Goal: Transaction & Acquisition: Purchase product/service

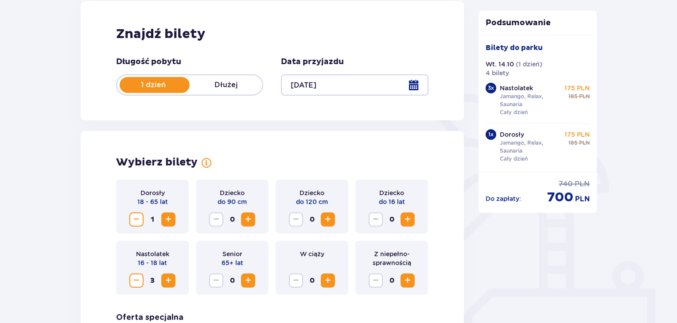
scroll to position [120, 0]
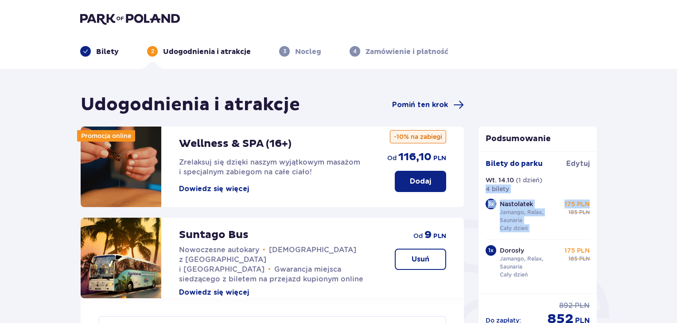
drag, startPoint x: 596, startPoint y: 188, endPoint x: 596, endPoint y: 205, distance: 16.4
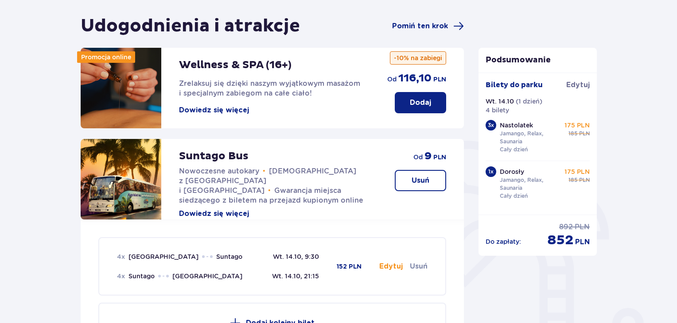
scroll to position [85, 0]
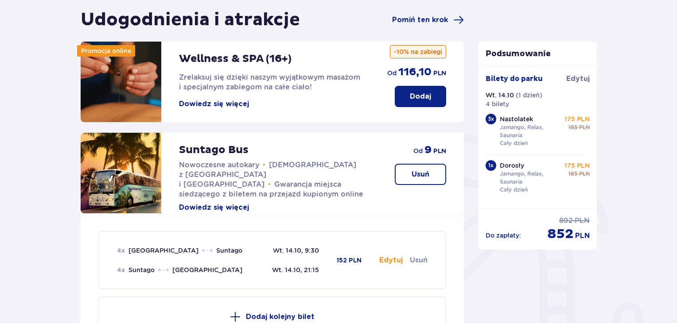
click at [396, 260] on button "Edytuj" at bounding box center [390, 260] width 23 height 10
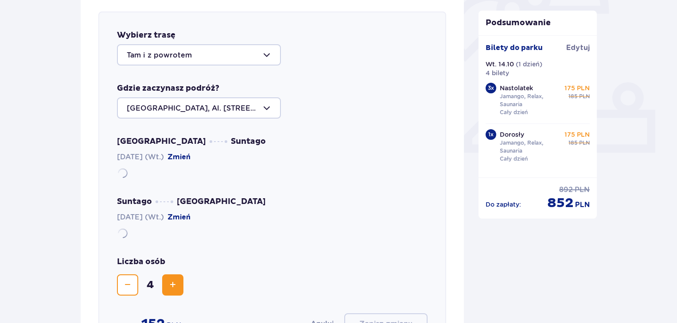
scroll to position [306, 0]
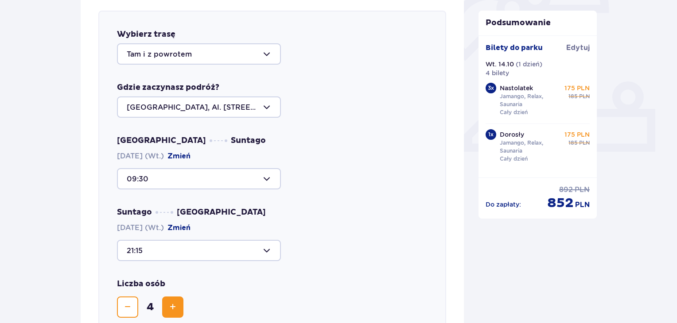
click at [262, 180] on div at bounding box center [199, 178] width 164 height 21
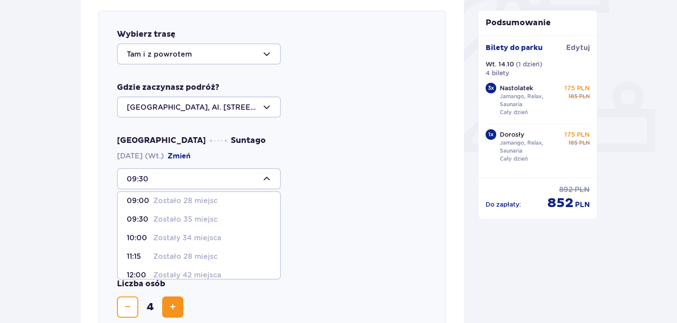
scroll to position [0, 0]
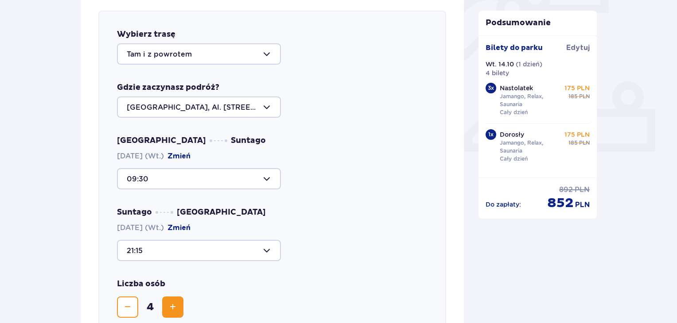
click at [329, 132] on div "Wybierz trasę Tam i z powrotem Gdzie zaczynasz podróż? Warszawa, Al. Jerozolims…" at bounding box center [272, 193] width 348 height 365
click at [268, 248] on div at bounding box center [199, 250] width 164 height 21
click at [377, 203] on div "Warszawa Suntago 14.10.2025 (Wt.) Zmień 09:30 Suntago Warszawa 14.10.2025 (Wt.)…" at bounding box center [272, 198] width 310 height 126
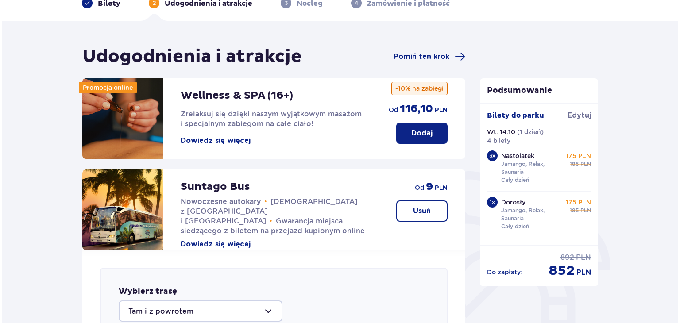
scroll to position [54, 0]
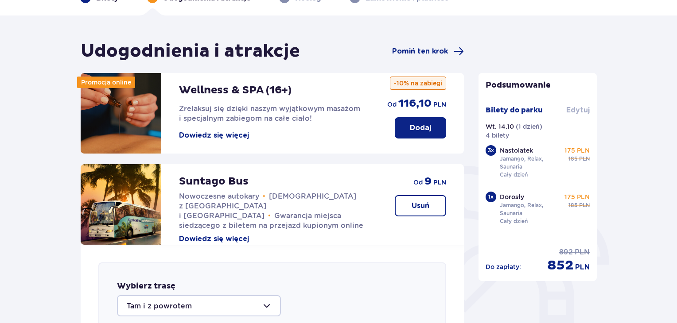
click at [582, 108] on span "Edytuj" at bounding box center [577, 110] width 23 height 10
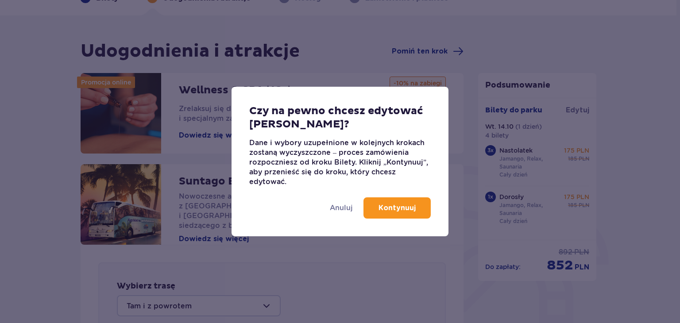
click at [408, 213] on p "Kontynuuj" at bounding box center [397, 208] width 37 height 10
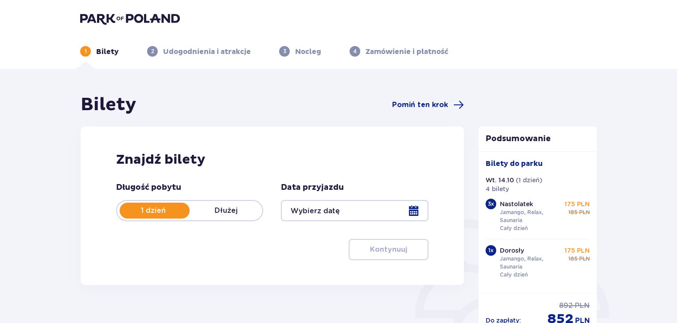
type input "14.10.25"
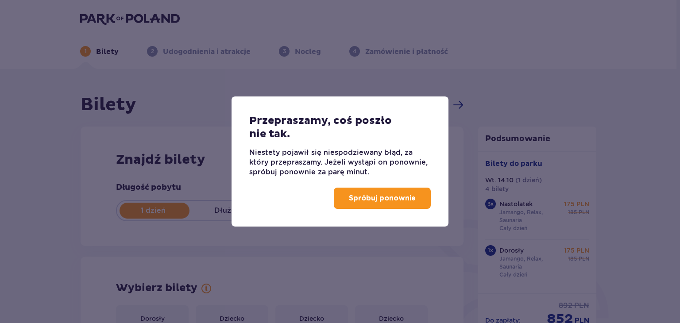
click at [401, 200] on p "Spróbuj ponownie" at bounding box center [382, 198] width 67 height 10
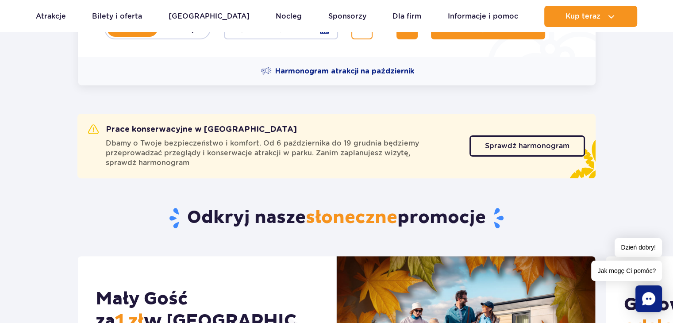
scroll to position [259, 0]
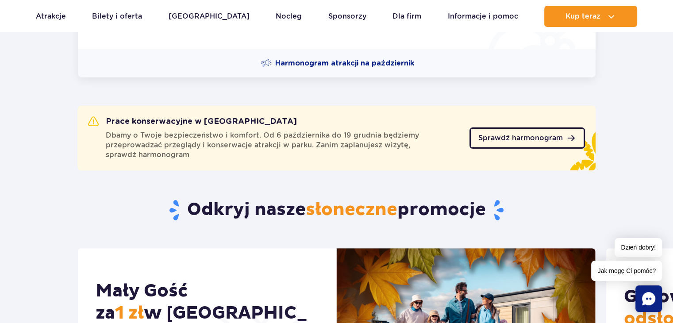
click at [511, 136] on span "Sprawdź harmonogram" at bounding box center [521, 138] width 85 height 7
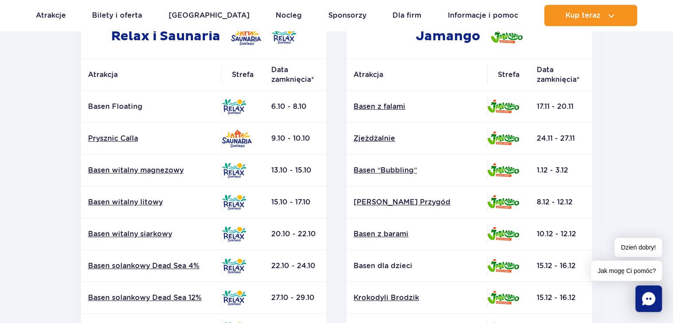
scroll to position [174, 0]
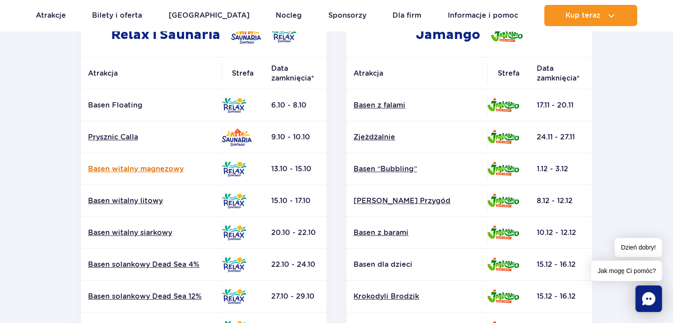
click at [154, 170] on link "Basen witalny magnezowy" at bounding box center [151, 169] width 127 height 10
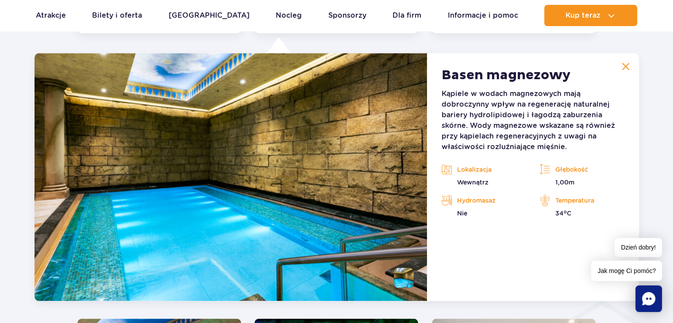
click at [627, 69] on img at bounding box center [626, 66] width 8 height 8
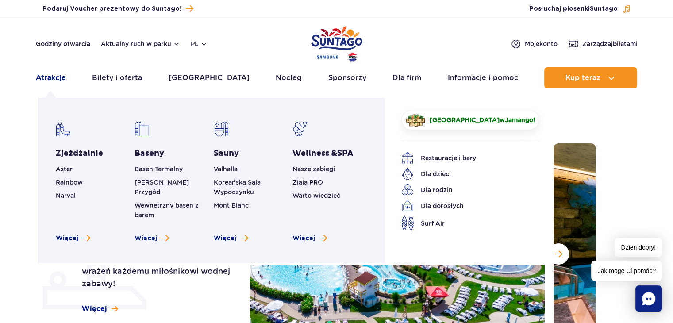
click at [57, 83] on link "Atrakcje" at bounding box center [51, 77] width 30 height 21
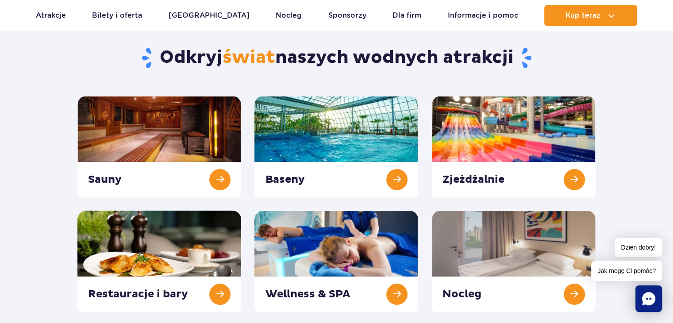
scroll to position [84, 0]
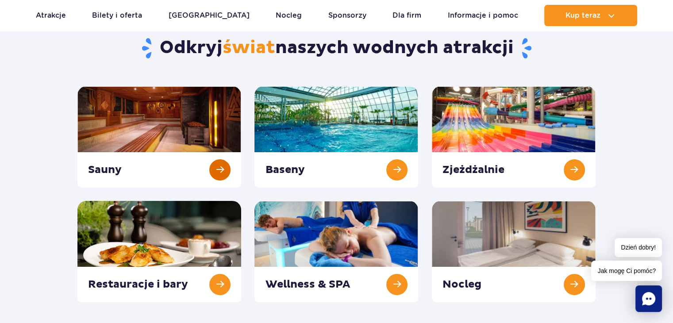
click at [222, 170] on link at bounding box center [159, 136] width 164 height 101
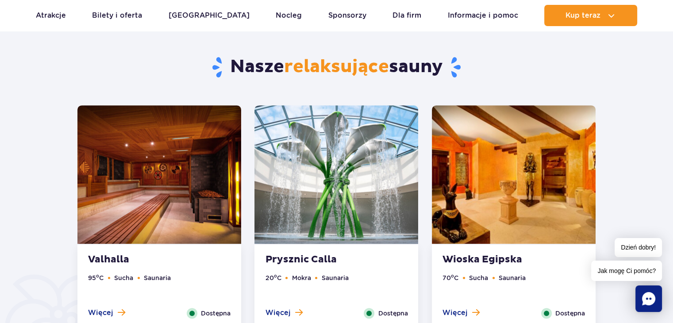
scroll to position [452, 0]
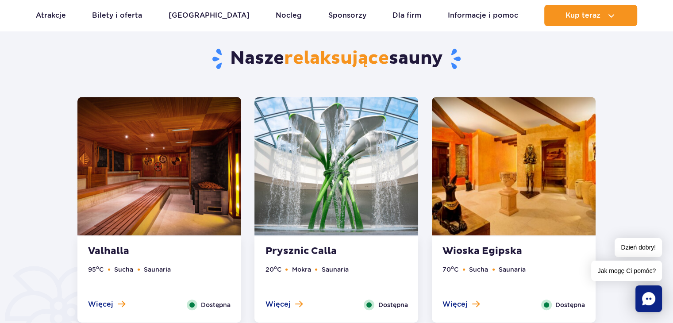
click at [346, 174] on img at bounding box center [337, 166] width 164 height 139
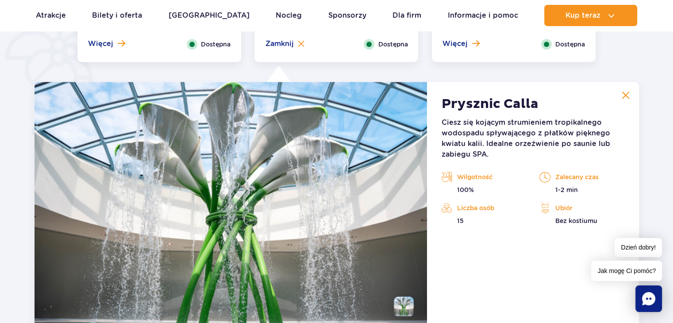
scroll to position [742, 0]
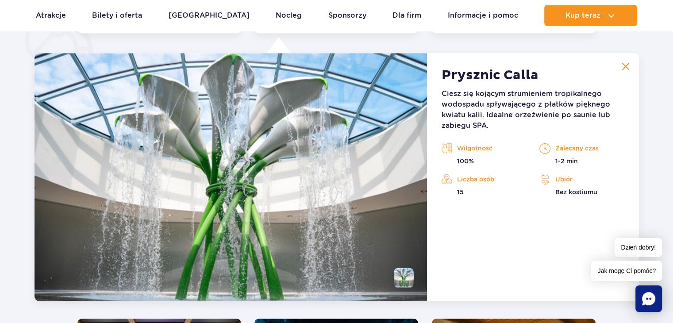
click at [627, 65] on img at bounding box center [626, 66] width 8 height 8
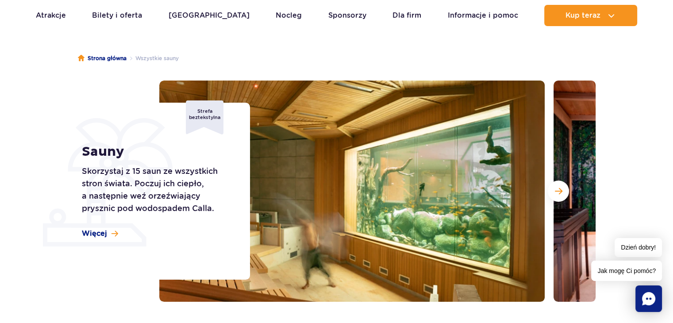
scroll to position [0, 0]
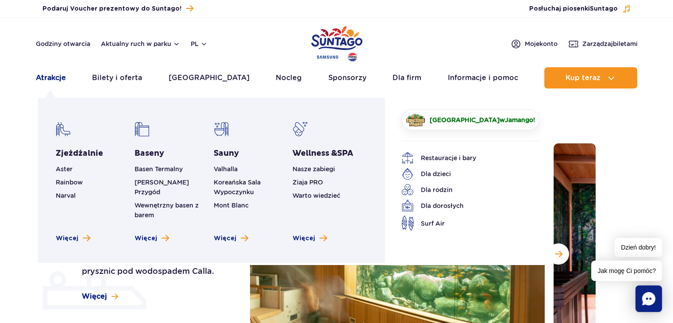
click at [56, 80] on link "Atrakcje" at bounding box center [51, 77] width 30 height 21
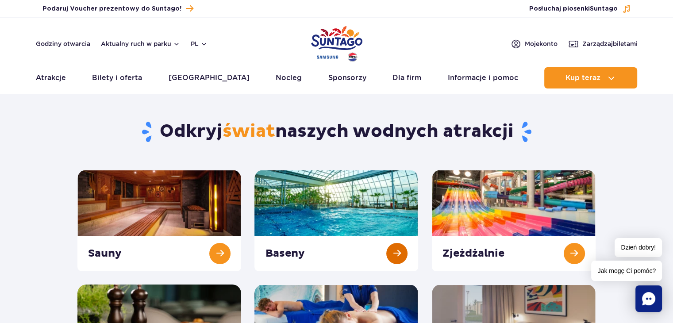
click at [398, 258] on link at bounding box center [337, 220] width 164 height 101
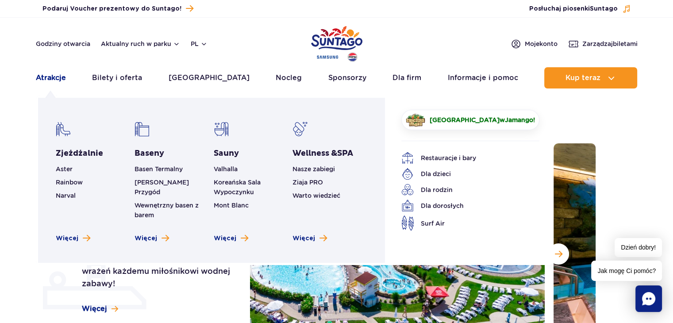
click at [59, 82] on link "Atrakcje" at bounding box center [51, 77] width 30 height 21
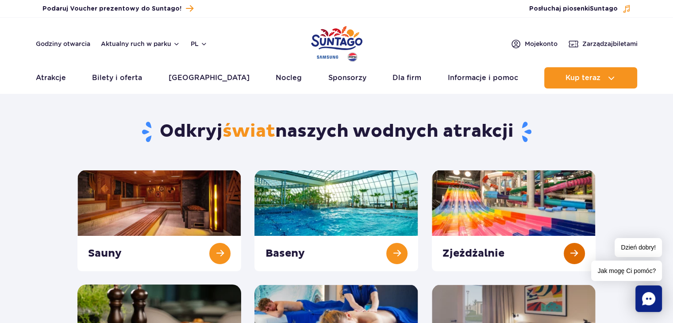
click at [573, 260] on link at bounding box center [514, 220] width 164 height 101
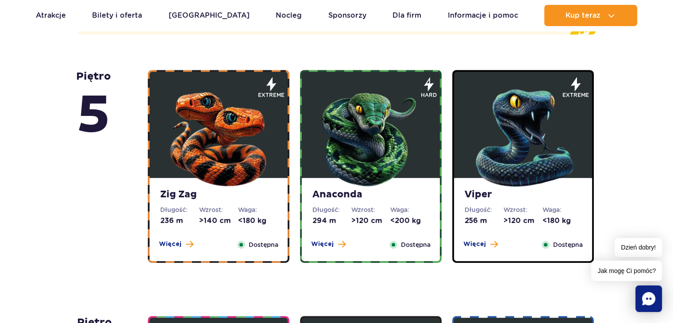
scroll to position [597, 0]
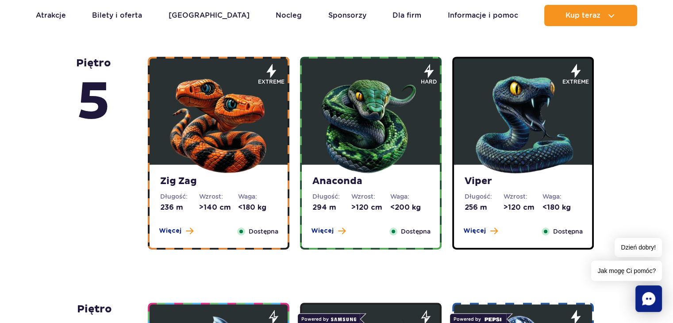
click at [209, 163] on img at bounding box center [219, 123] width 106 height 106
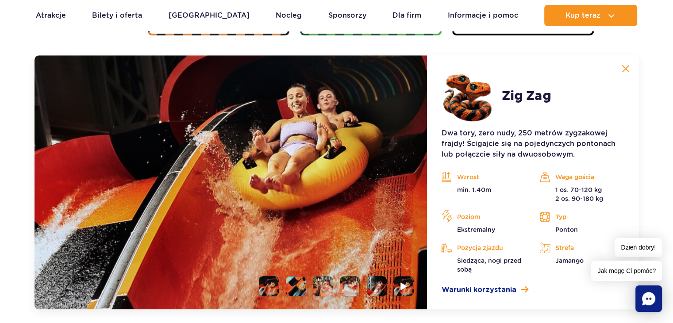
scroll to position [813, 0]
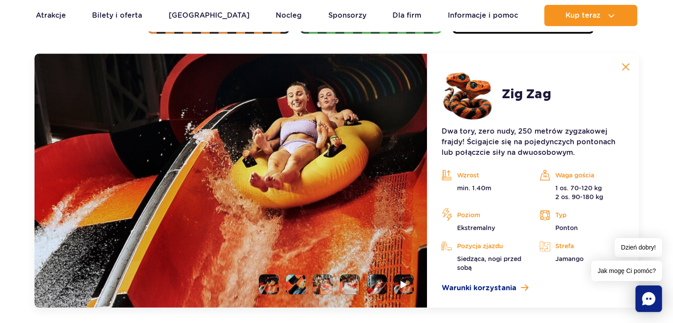
click at [296, 288] on li at bounding box center [296, 285] width 20 height 20
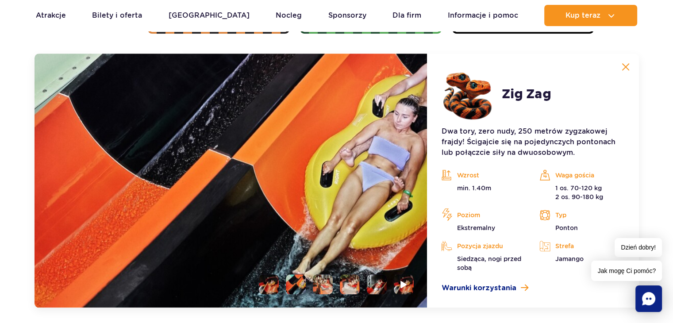
click at [328, 292] on li at bounding box center [323, 285] width 20 height 20
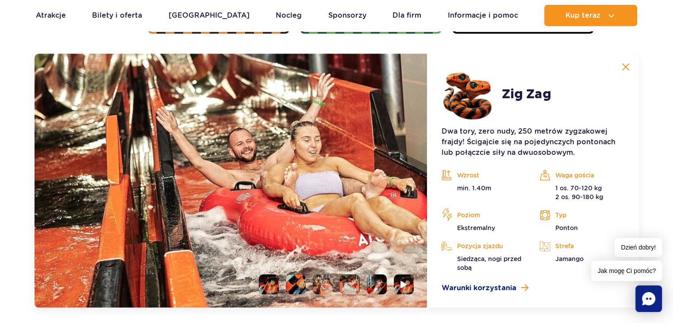
click at [349, 286] on li at bounding box center [350, 285] width 20 height 20
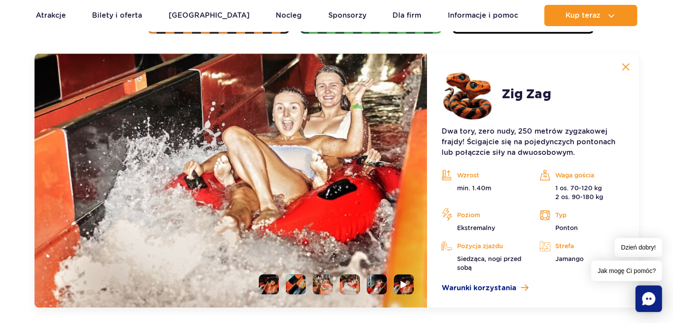
click at [376, 284] on li at bounding box center [377, 285] width 20 height 20
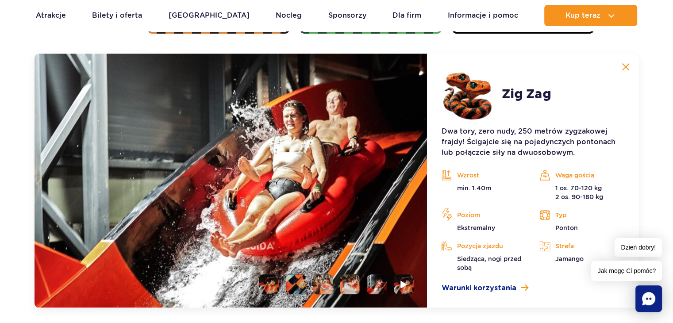
click at [626, 67] on img at bounding box center [626, 67] width 8 height 8
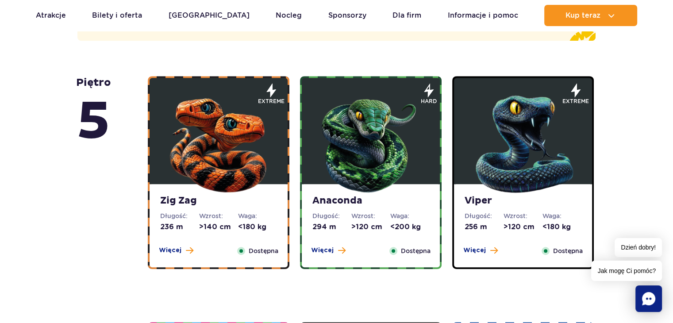
scroll to position [586, 0]
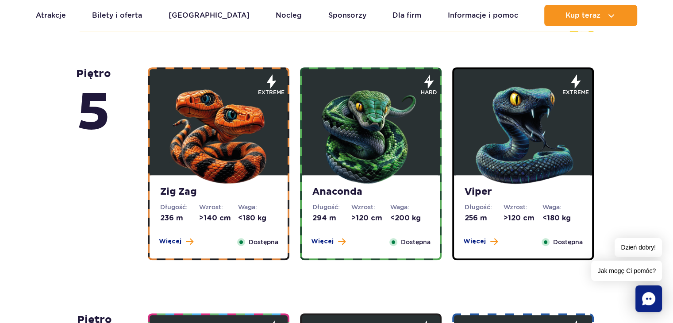
click at [365, 134] on img at bounding box center [371, 133] width 106 height 106
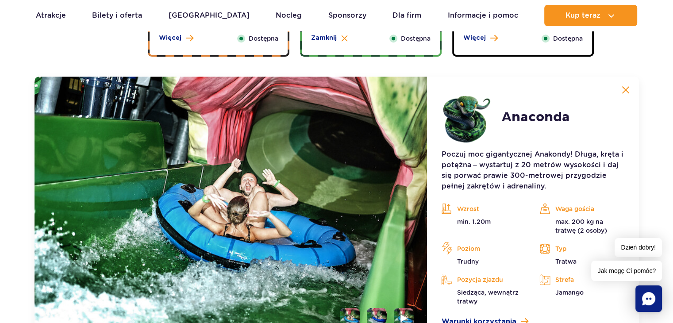
scroll to position [813, 0]
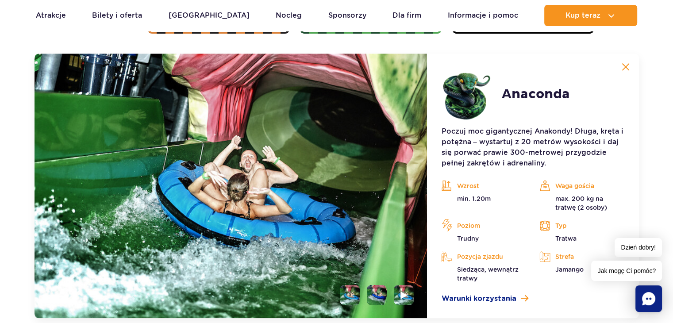
click at [377, 298] on li at bounding box center [377, 295] width 20 height 20
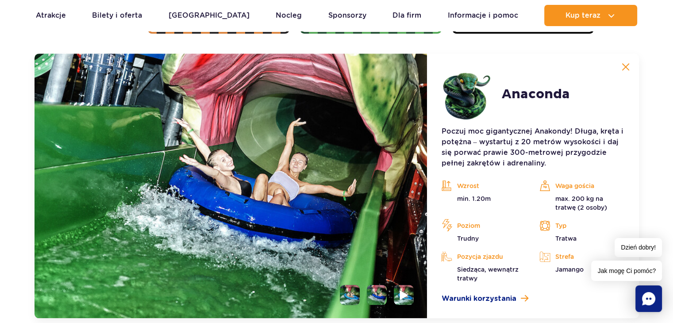
click at [402, 298] on img at bounding box center [404, 295] width 8 height 10
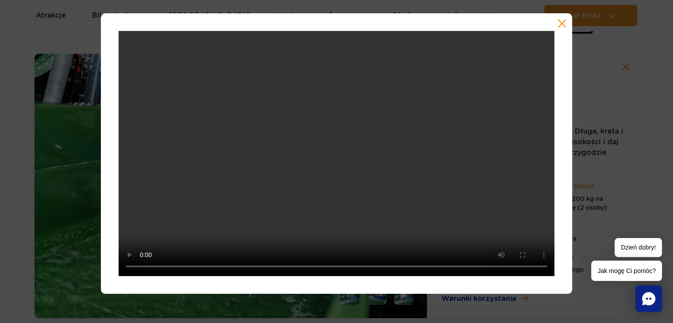
click at [563, 24] on button "button" at bounding box center [562, 23] width 9 height 9
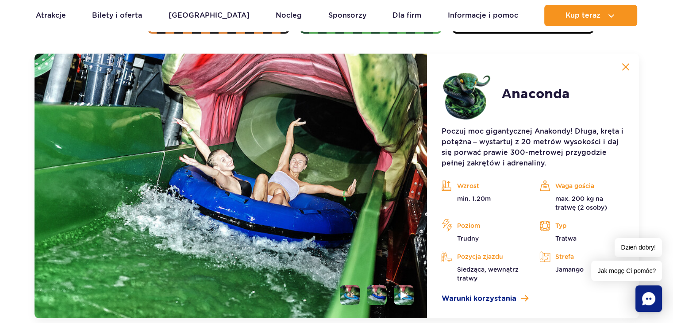
click at [626, 67] on img at bounding box center [626, 67] width 8 height 8
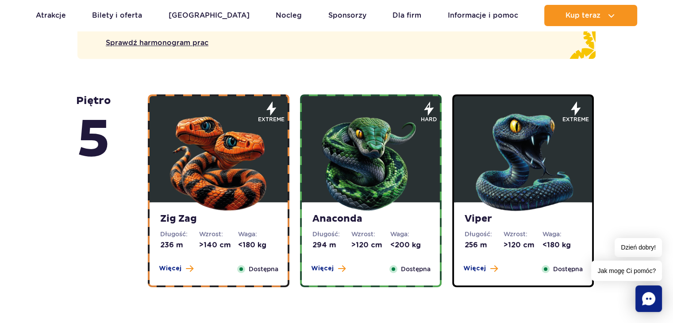
scroll to position [554, 0]
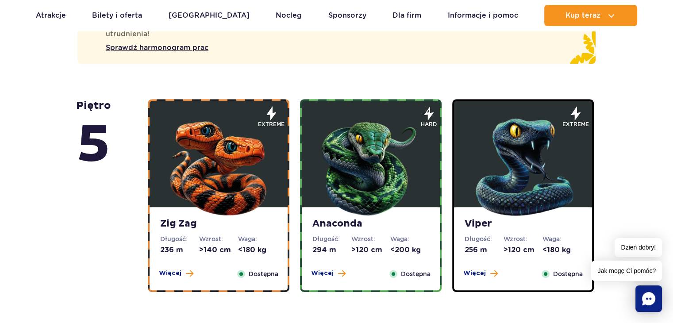
click at [558, 172] on img at bounding box center [523, 165] width 106 height 106
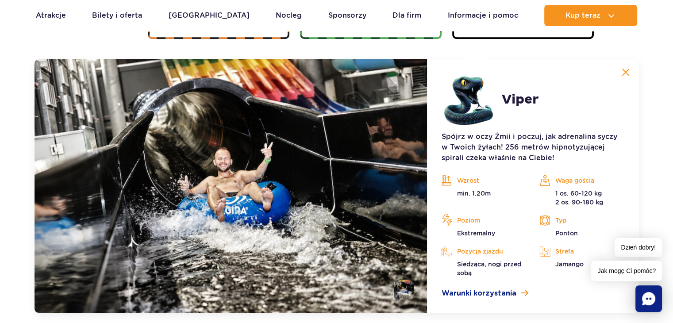
scroll to position [813, 0]
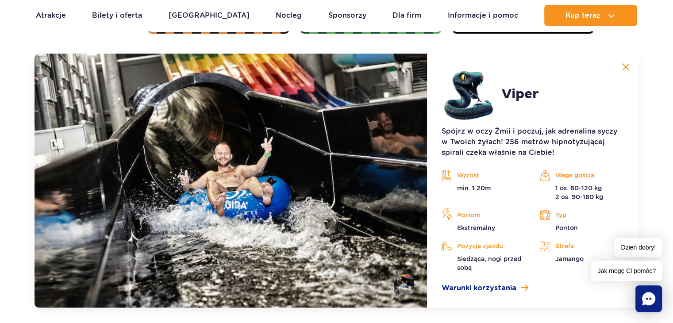
click at [626, 69] on img at bounding box center [626, 67] width 8 height 8
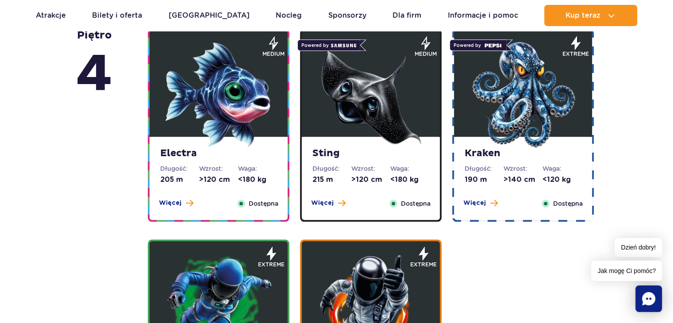
scroll to position [875, 0]
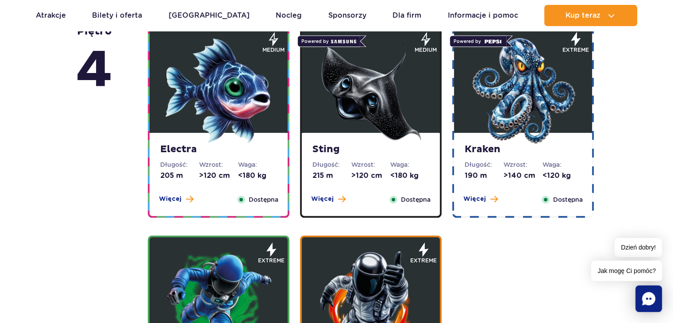
click at [210, 97] on img at bounding box center [219, 91] width 106 height 106
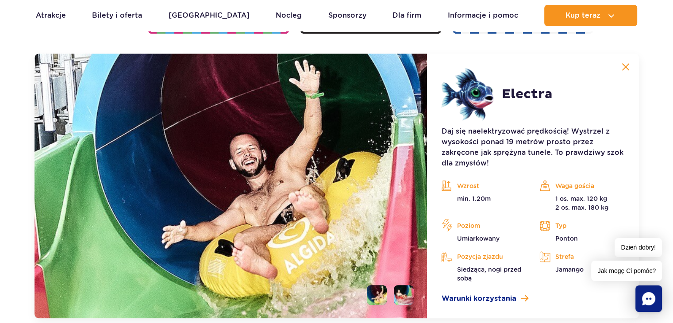
scroll to position [1059, 0]
click at [627, 64] on img at bounding box center [626, 67] width 8 height 8
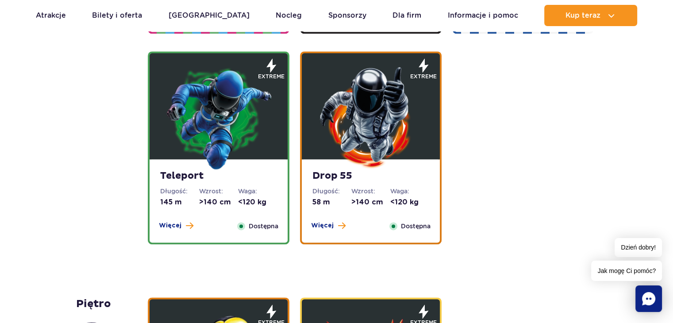
scroll to position [777, 0]
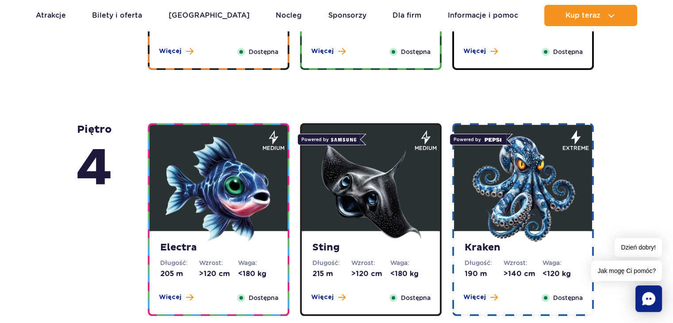
click at [372, 217] on img at bounding box center [371, 189] width 106 height 106
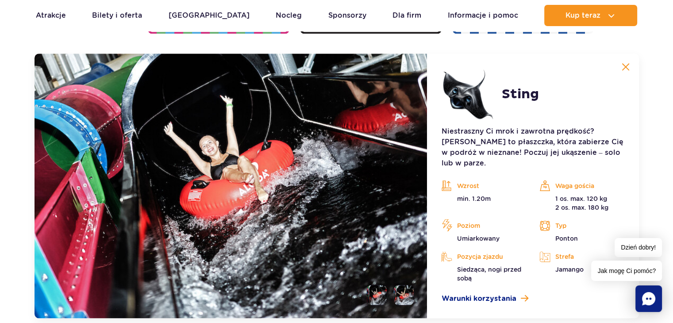
scroll to position [1059, 0]
click at [629, 63] on img at bounding box center [626, 67] width 8 height 8
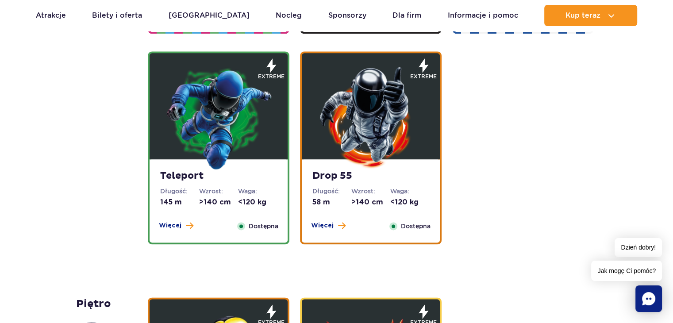
scroll to position [777, 0]
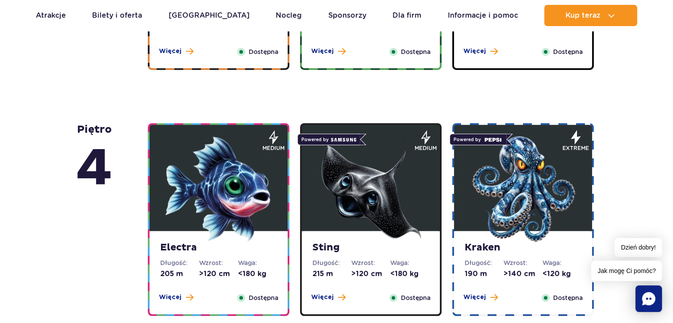
click at [524, 217] on img at bounding box center [523, 189] width 106 height 106
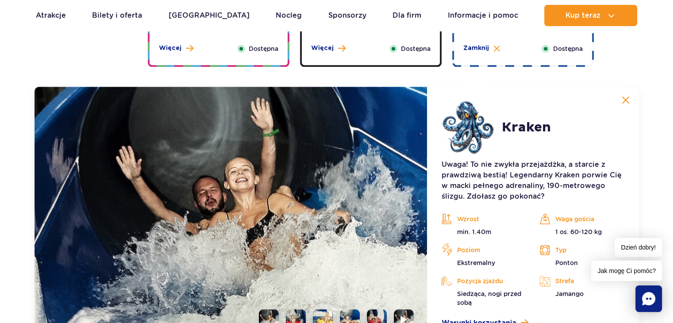
scroll to position [1059, 0]
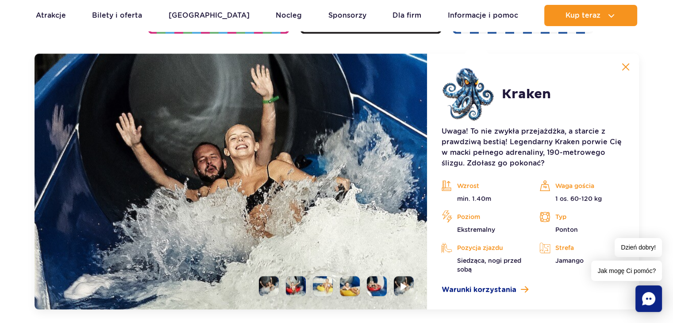
click at [287, 290] on li at bounding box center [296, 286] width 20 height 20
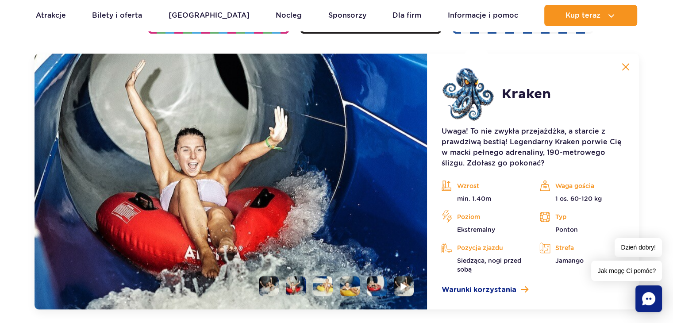
click at [324, 290] on li at bounding box center [323, 286] width 20 height 20
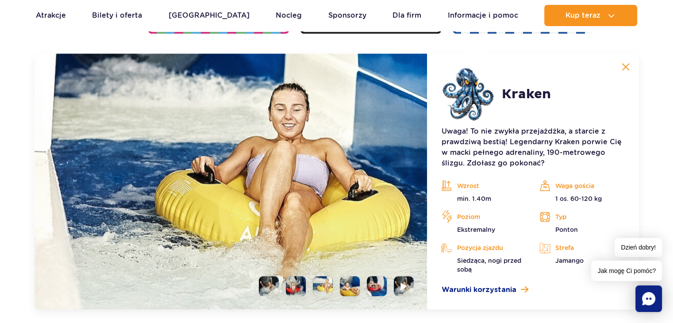
click at [347, 284] on li at bounding box center [350, 286] width 20 height 20
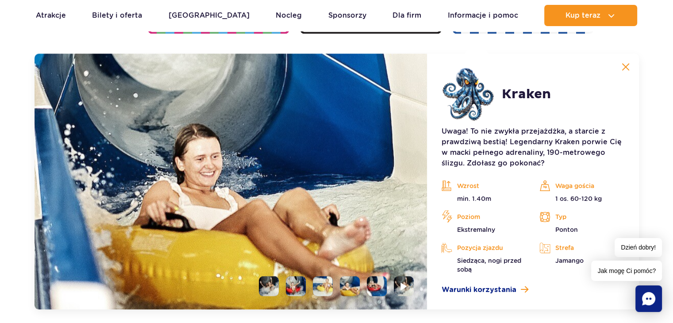
click at [622, 64] on img at bounding box center [626, 67] width 8 height 8
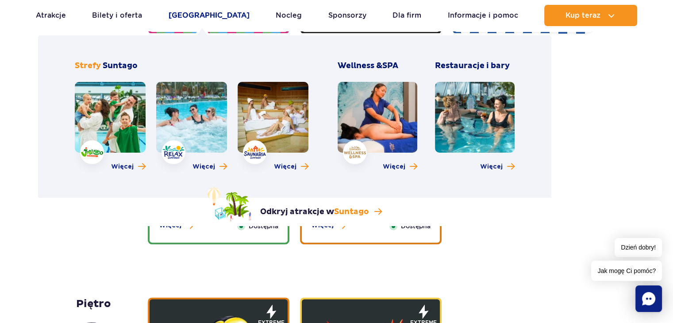
click at [204, 20] on link "[GEOGRAPHIC_DATA]" at bounding box center [209, 15] width 81 height 21
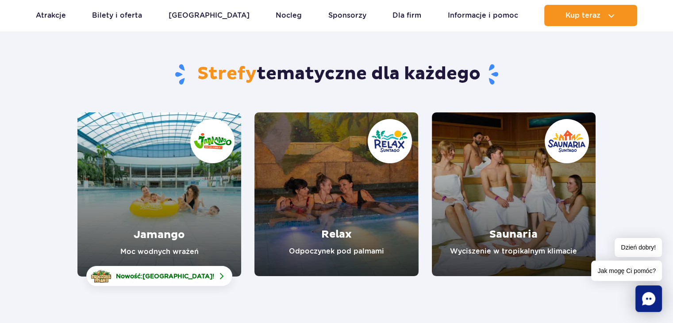
scroll to position [62, 0]
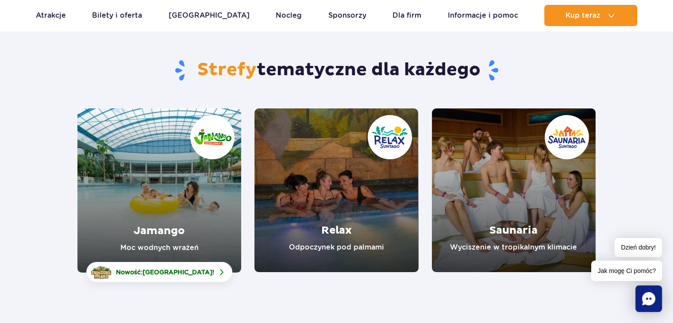
click at [505, 210] on link "Saunaria" at bounding box center [514, 190] width 164 height 164
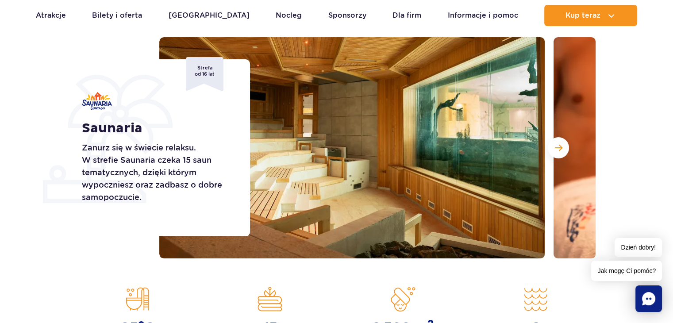
scroll to position [94, 0]
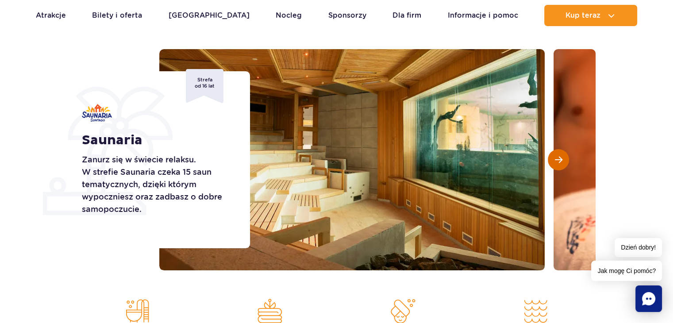
click at [559, 156] on span "Następny slajd" at bounding box center [559, 160] width 8 height 8
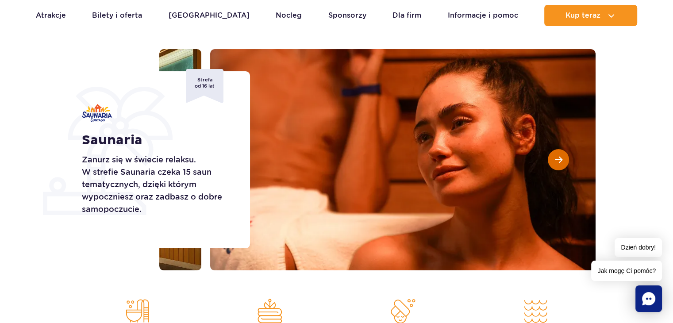
click at [559, 156] on span "Następny slajd" at bounding box center [559, 160] width 8 height 8
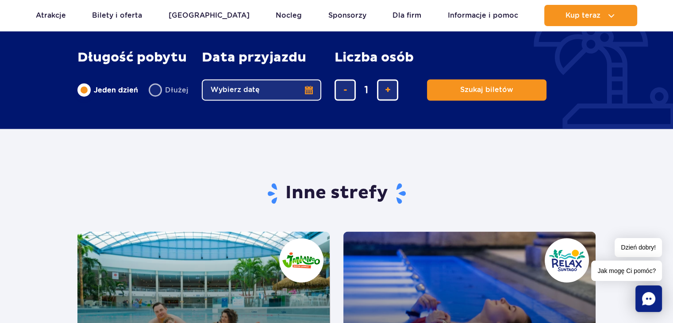
scroll to position [0, 0]
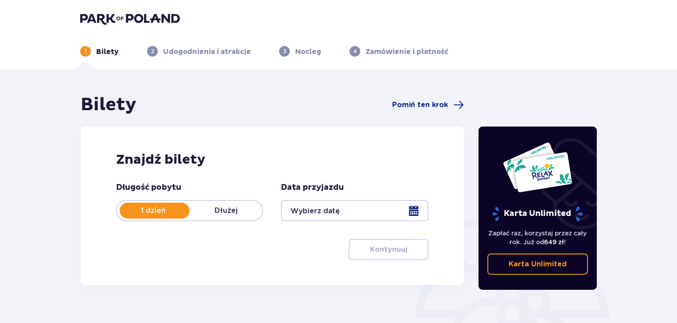
click at [414, 209] on div at bounding box center [354, 210] width 147 height 21
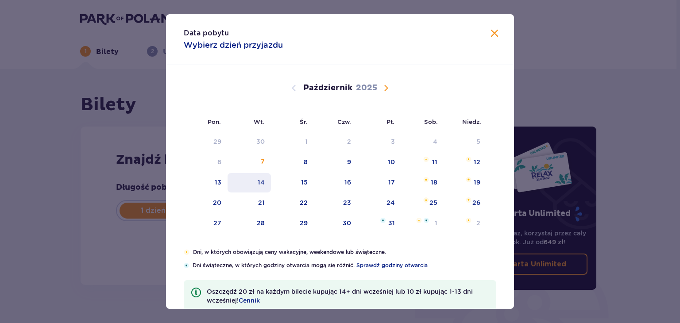
click at [267, 187] on div "14" at bounding box center [250, 182] width 44 height 19
type input "[DATE]"
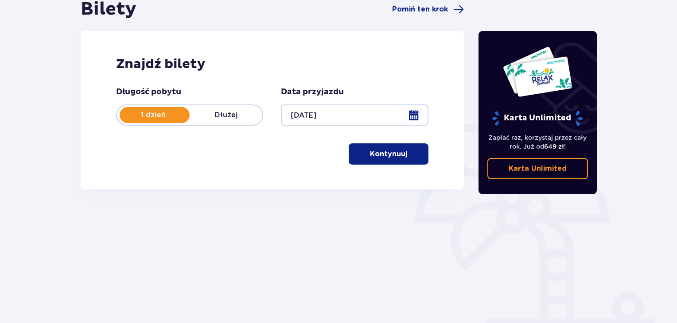
scroll to position [97, 0]
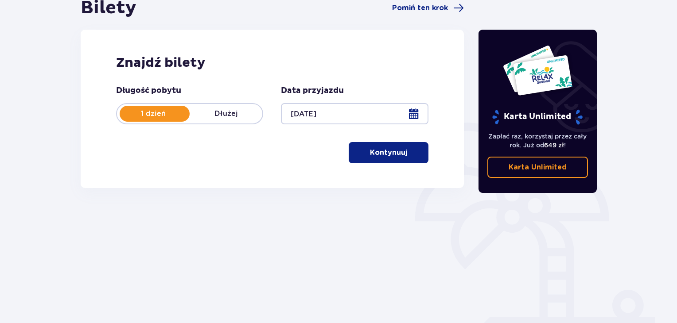
click at [394, 144] on button "Kontynuuj" at bounding box center [388, 152] width 80 height 21
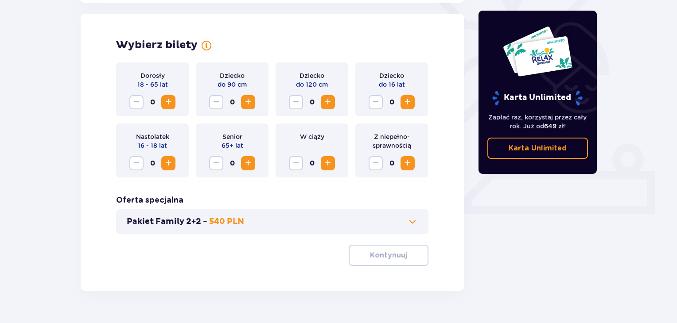
scroll to position [246, 0]
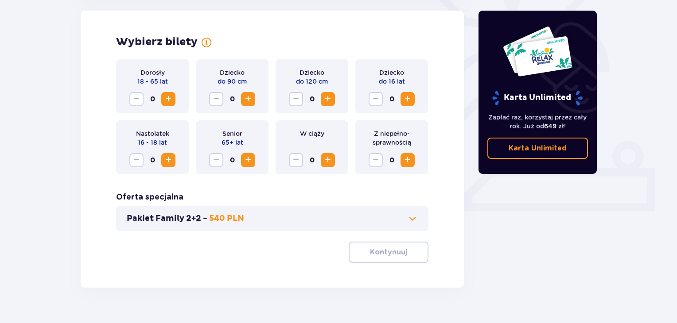
click at [170, 102] on span "Zwiększ" at bounding box center [168, 99] width 11 height 11
click at [165, 158] on span "Zwiększ" at bounding box center [168, 160] width 11 height 11
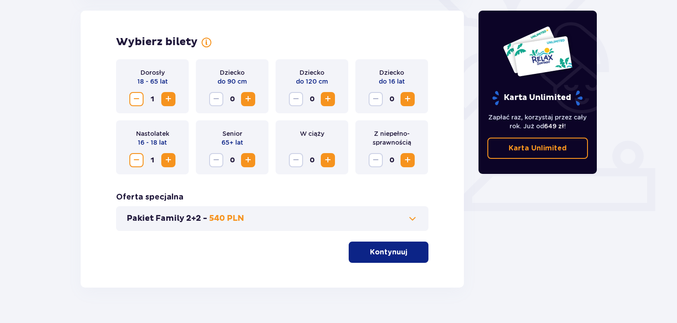
click at [384, 257] on button "Kontynuuj" at bounding box center [388, 252] width 80 height 21
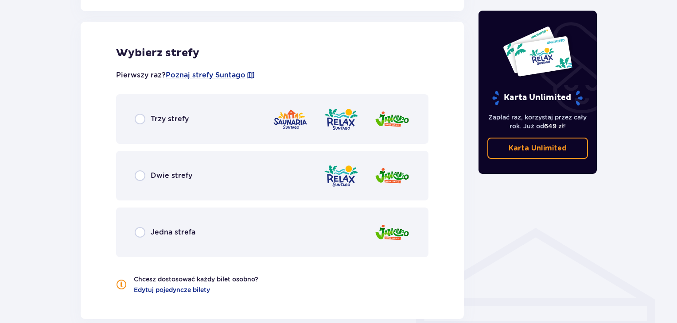
scroll to position [491, 0]
click at [241, 136] on div "Trzy strefy" at bounding box center [272, 119] width 312 height 50
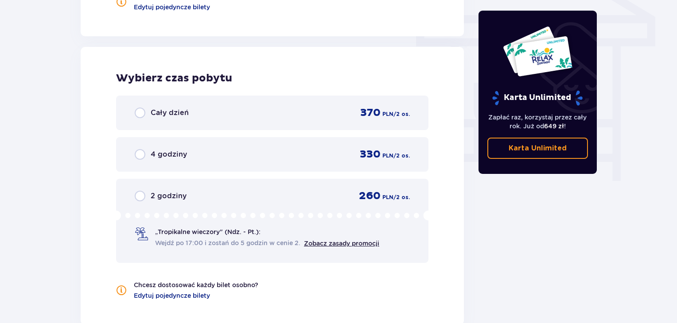
scroll to position [800, 0]
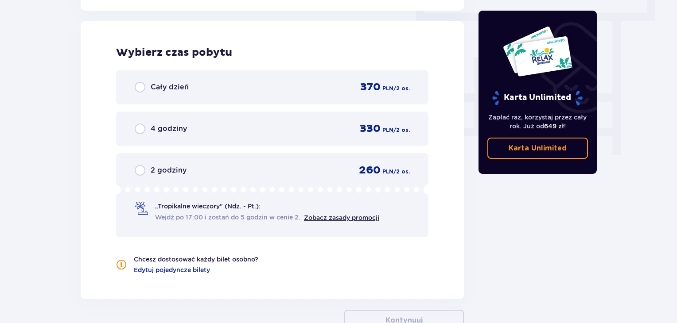
click at [357, 85] on div "370 PLN / 2 os." at bounding box center [379, 87] width 60 height 13
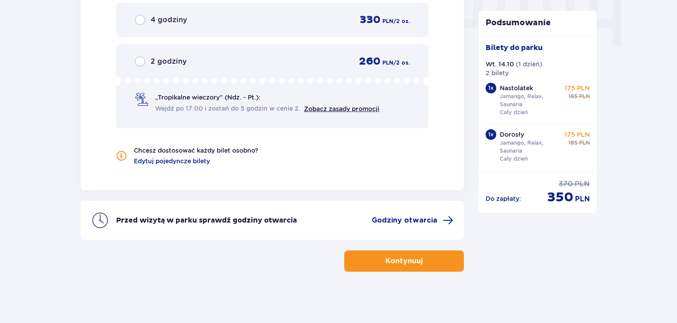
scroll to position [909, 0]
click at [439, 262] on button "Kontynuuj" at bounding box center [404, 260] width 120 height 21
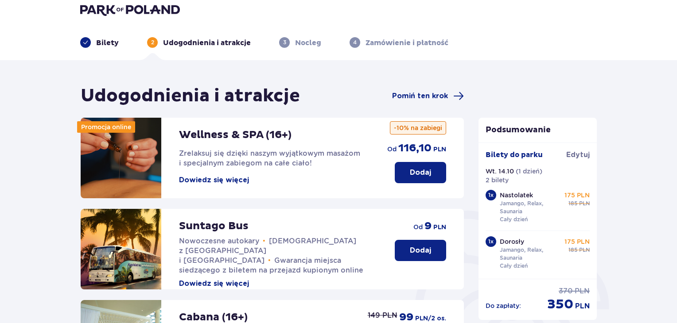
scroll to position [10, 0]
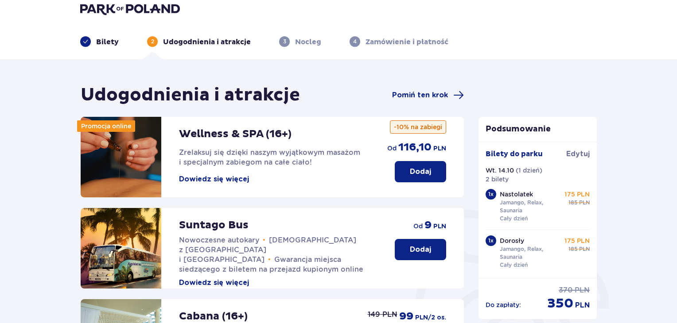
click at [421, 252] on p "Dodaj" at bounding box center [420, 250] width 21 height 10
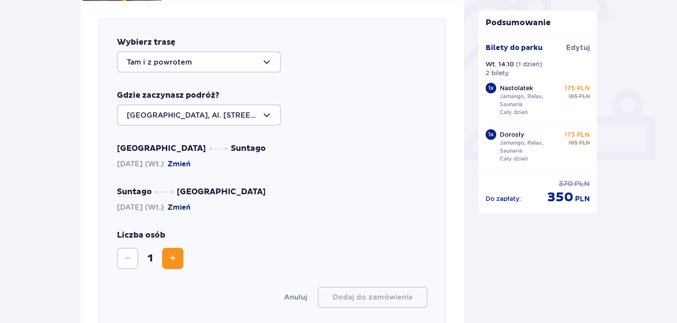
scroll to position [306, 0]
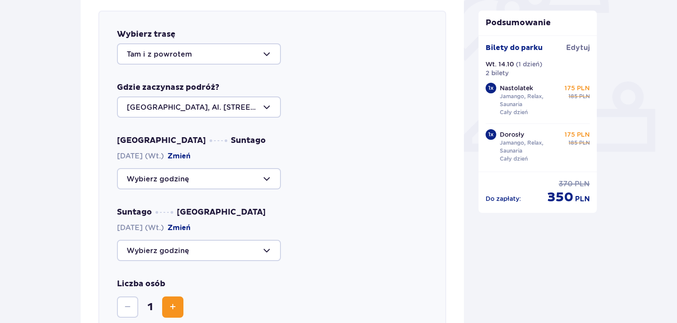
click at [251, 185] on div at bounding box center [199, 178] width 164 height 21
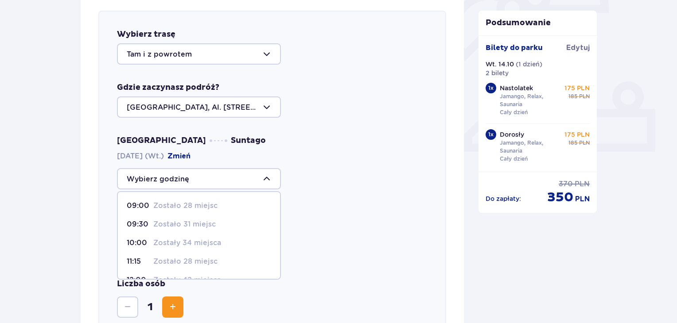
click at [177, 223] on p "Zostało 31 miejsc" at bounding box center [184, 225] width 62 height 10
type input "09:30"
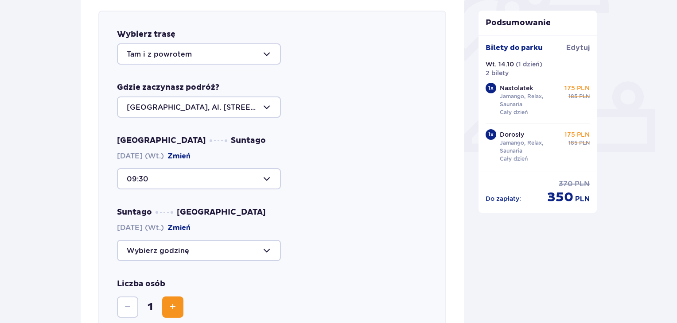
click at [224, 247] on div at bounding box center [199, 250] width 164 height 21
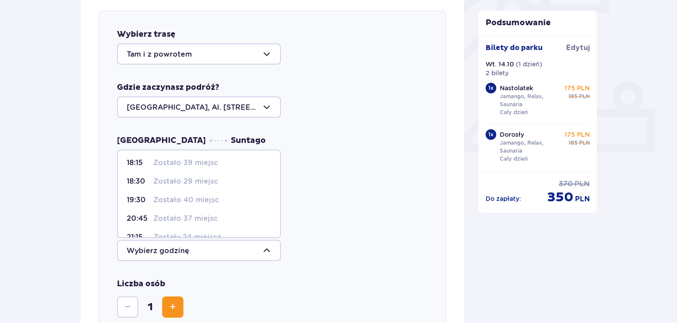
scroll to position [51, 0]
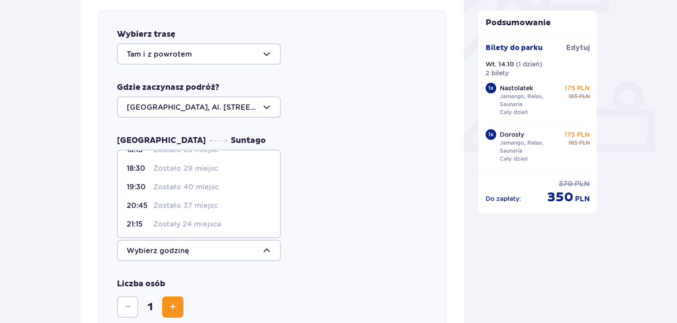
click at [225, 227] on div "21:15 Zostały 24 miejsca" at bounding box center [199, 225] width 144 height 10
type input "21:15"
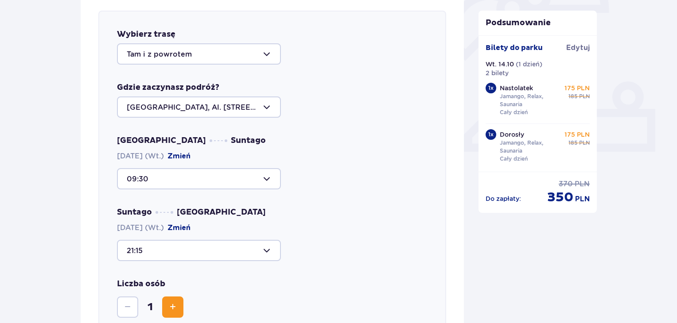
click at [175, 311] on span "Zwiększ" at bounding box center [172, 307] width 11 height 11
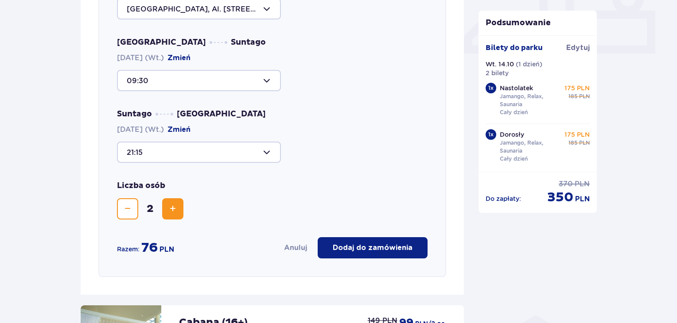
scroll to position [410, 0]
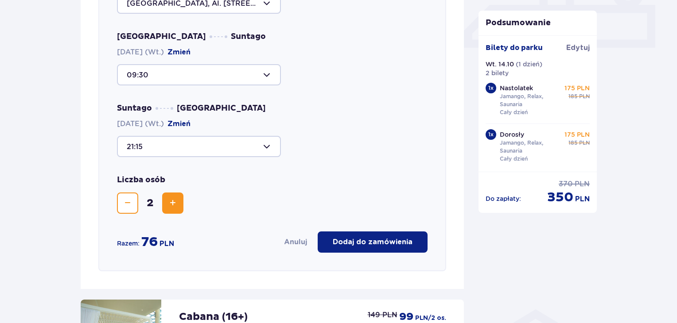
click at [405, 242] on p "Dodaj do zamówienia" at bounding box center [373, 242] width 80 height 10
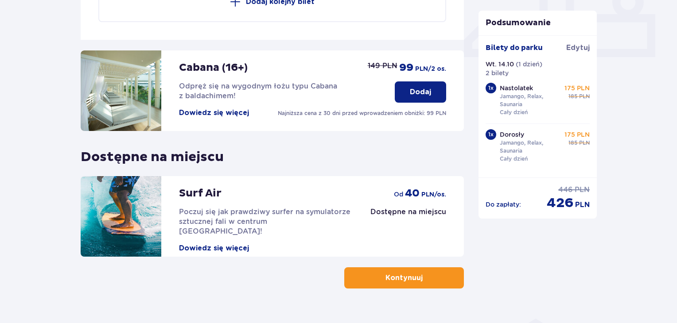
scroll to position [418, 0]
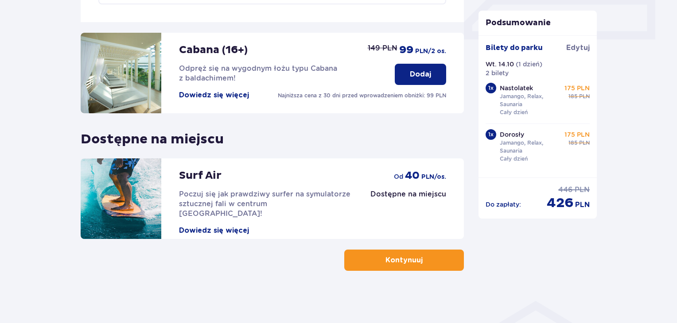
click at [374, 261] on button "Kontynuuj" at bounding box center [404, 260] width 120 height 21
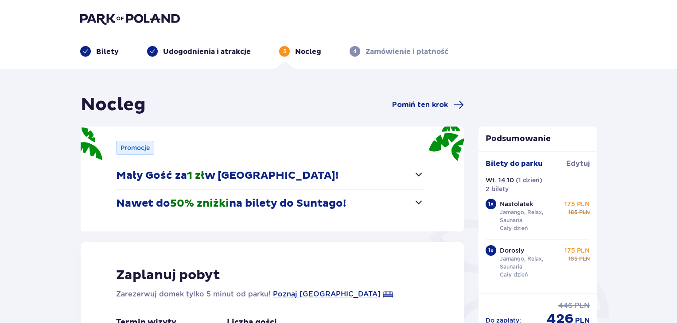
click at [419, 174] on span "button" at bounding box center [418, 174] width 11 height 11
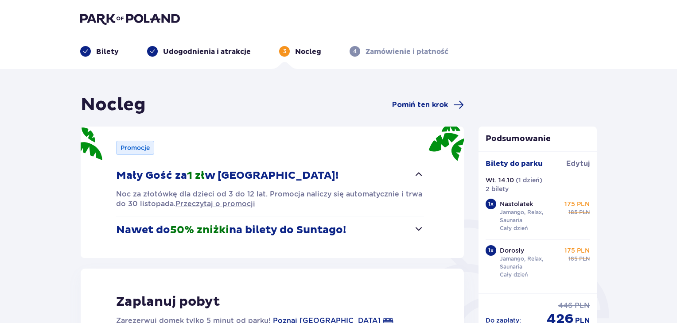
click at [414, 229] on span "button" at bounding box center [418, 229] width 11 height 11
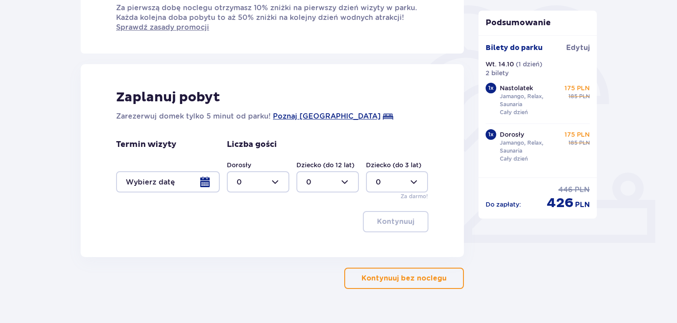
scroll to position [215, 0]
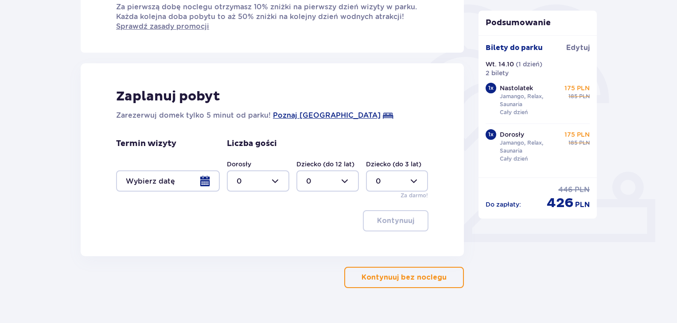
click at [436, 281] on p "Kontynuuj bez noclegu" at bounding box center [403, 278] width 85 height 10
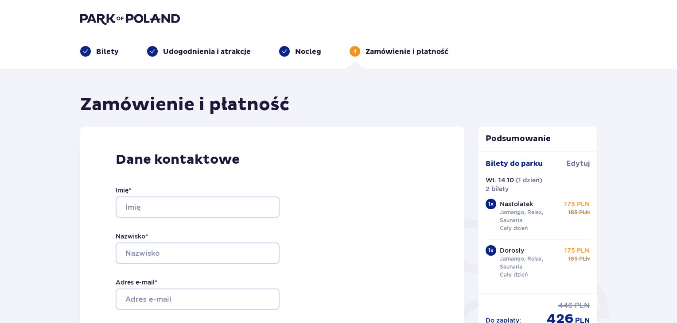
drag, startPoint x: 237, startPoint y: 220, endPoint x: 229, endPoint y: 210, distance: 12.2
click at [229, 210] on div "Imię * Nazwisko * Adres e-mail * Potwierdź adres e-mail * Numer telefonu * Nume…" at bounding box center [198, 298] width 164 height 261
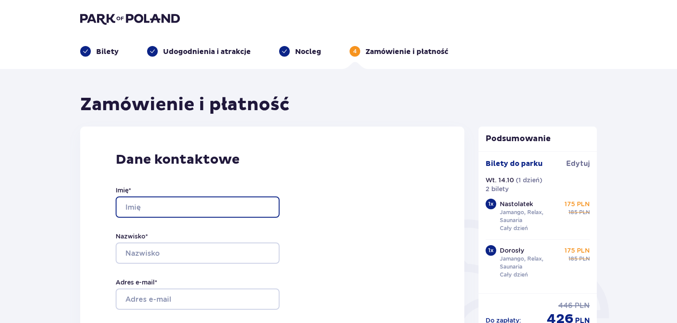
click at [229, 210] on input "Imię *" at bounding box center [198, 207] width 164 height 21
type input "Filip"
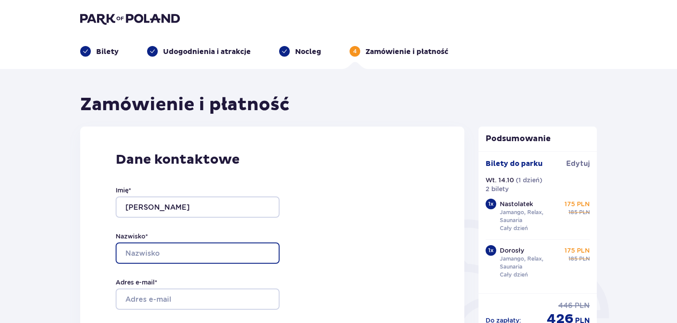
click at [216, 259] on input "Nazwisko *" at bounding box center [198, 253] width 164 height 21
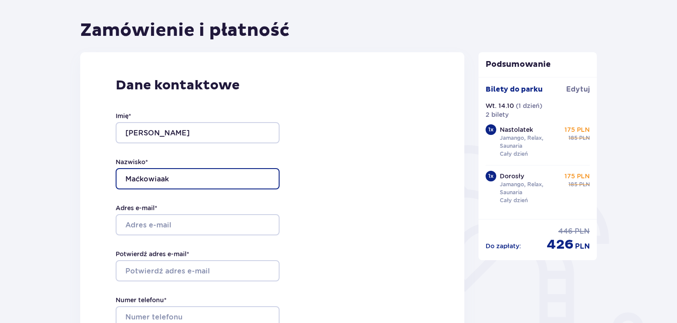
scroll to position [80, 0]
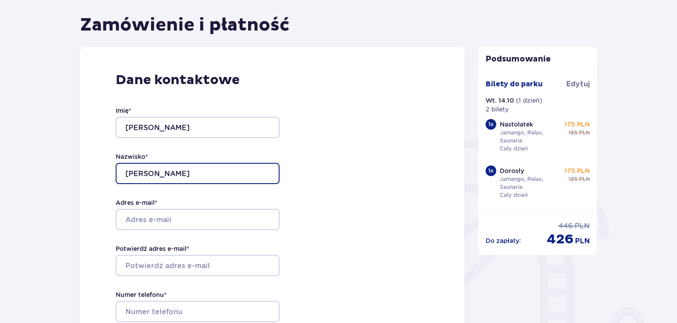
type input "Maćkowiak"
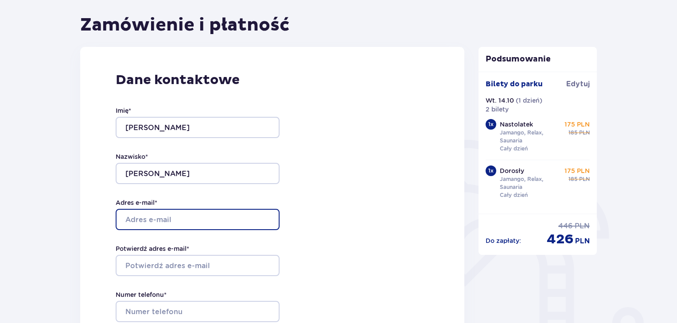
click at [209, 213] on input "Adres e-mail *" at bounding box center [198, 219] width 164 height 21
type input "f"
type input "FilipM703@gmail.com"
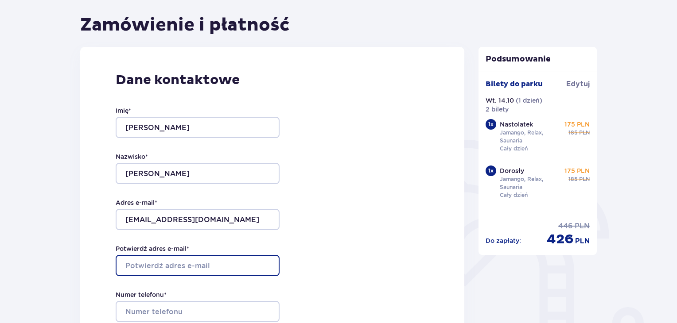
click at [225, 259] on input "Potwierdź adres e-mail *" at bounding box center [198, 265] width 164 height 21
type input "D"
type input "FilipM703@gmail.com"
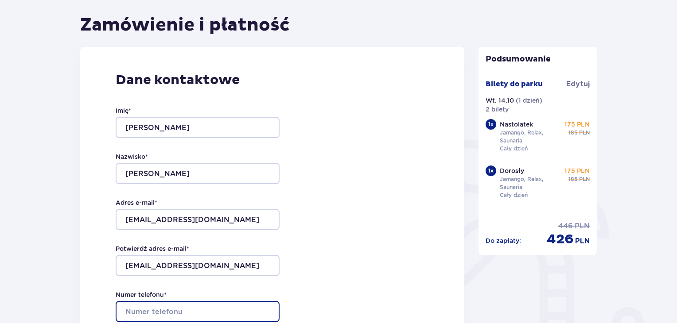
drag, startPoint x: 212, startPoint y: 319, endPoint x: 210, endPoint y: 297, distance: 22.2
click at [210, 297] on div "Numer telefonu * Numer telefonu, wraz z kodem kraju, np. 48 ​123 ​456 ​789" at bounding box center [198, 311] width 164 height 42
type input "537514787"
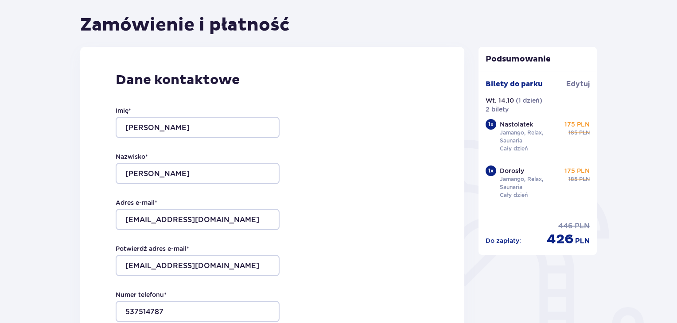
click at [676, 90] on html "Bilety Udogodnienia i atrakcje Nocleg 4 Zamówienie i płatność Zamówienie i płat…" at bounding box center [338, 81] width 677 height 323
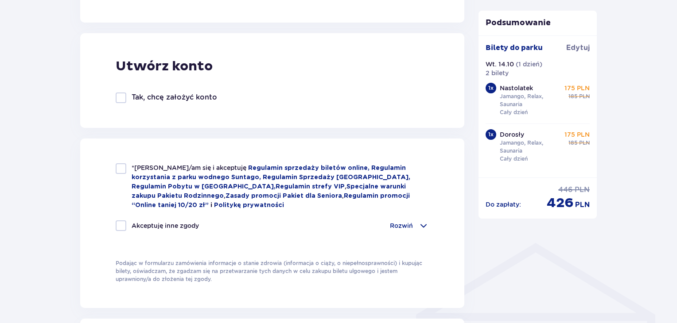
scroll to position [483, 0]
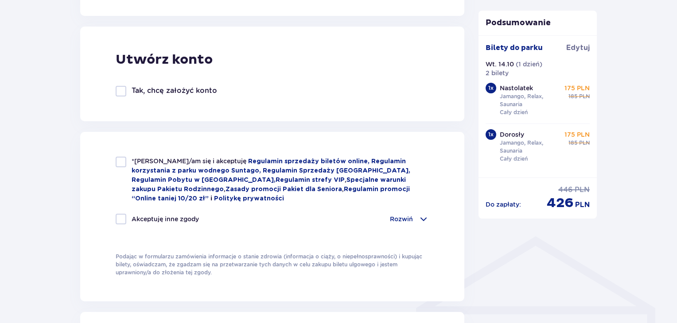
click at [121, 161] on div at bounding box center [121, 162] width 11 height 11
checkbox input "true"
click at [119, 221] on div at bounding box center [121, 219] width 11 height 11
checkbox input "true"
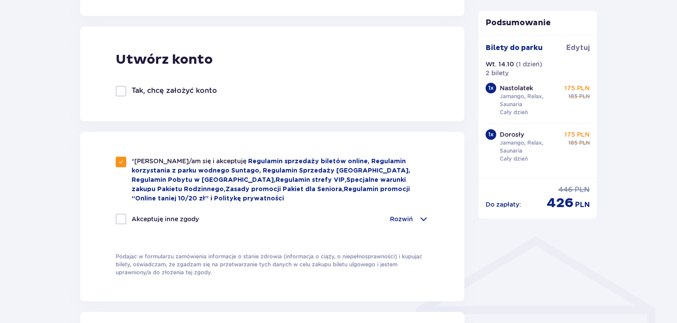
checkbox input "true"
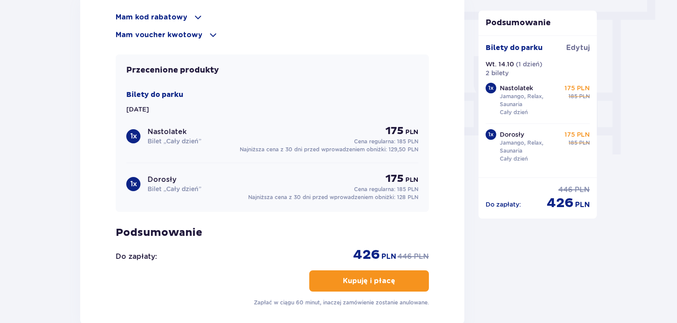
scroll to position [806, 0]
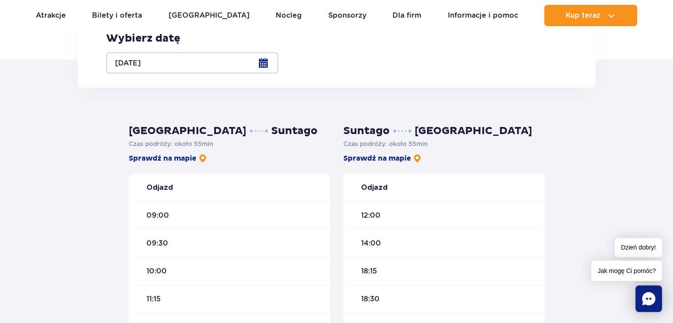
scroll to position [167, 0]
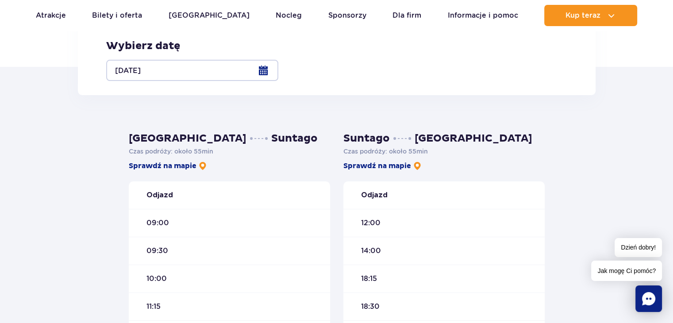
drag, startPoint x: 259, startPoint y: 71, endPoint x: 364, endPoint y: 70, distance: 105.4
click at [364, 70] on div "Wybierz przystanek [GEOGRAPHIC_DATA]. [STREET_ADDRESS] Partyzantów 3/1 Wybierz …" at bounding box center [336, 29] width 461 height 103
click at [304, 81] on div "Wybierz przystanek [GEOGRAPHIC_DATA]. [STREET_ADDRESS] Partyzantów 3/1 Wybierz …" at bounding box center [337, 30] width 518 height 132
drag, startPoint x: 258, startPoint y: 71, endPoint x: 363, endPoint y: 73, distance: 105.0
click at [363, 22] on label "Żyrardów Al. Partyzantów 3/1" at bounding box center [342, 16] width 123 height 11
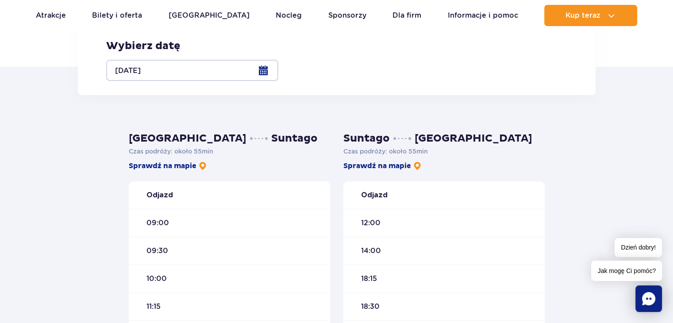
copy label "Żyrardów Al. Partyzantów 3/1"
